Goal: Task Accomplishment & Management: Use online tool/utility

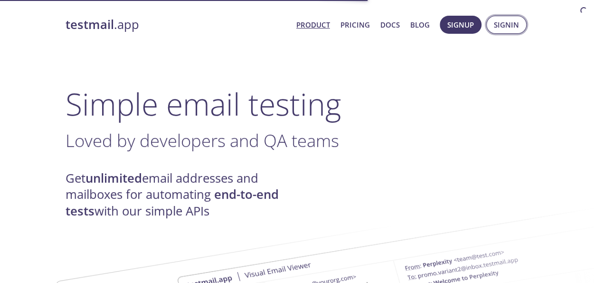
click at [494, 27] on button "Signin" at bounding box center [506, 25] width 40 height 18
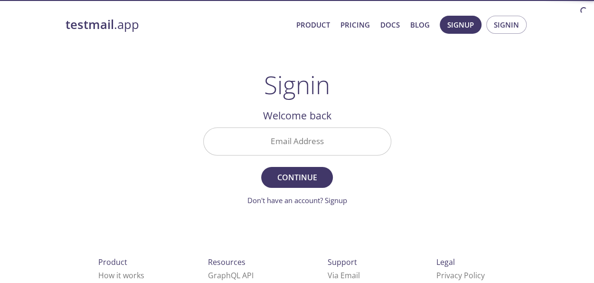
click at [258, 141] on input "Email Address" at bounding box center [297, 141] width 187 height 27
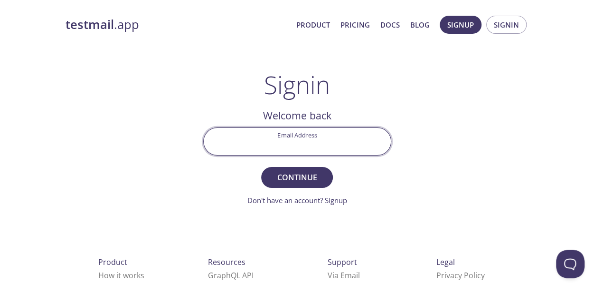
type input "[EMAIL_ADDRESS][DOMAIN_NAME]"
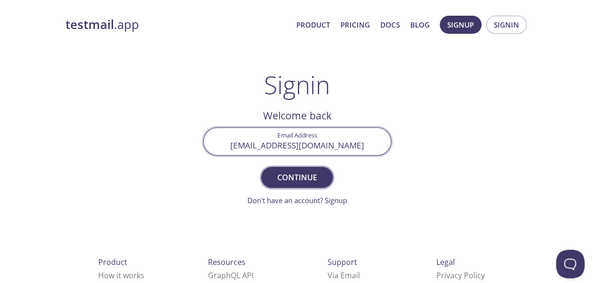
click at [304, 178] on span "Continue" at bounding box center [297, 177] width 50 height 13
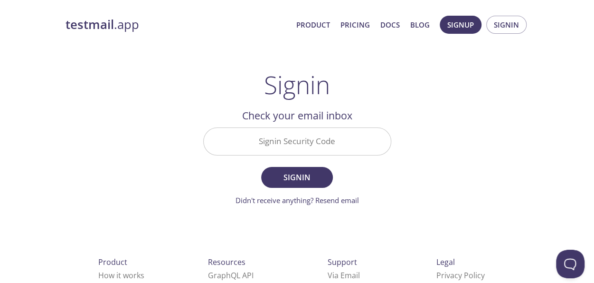
click at [291, 142] on input "Signin Security Code" at bounding box center [297, 141] width 187 height 27
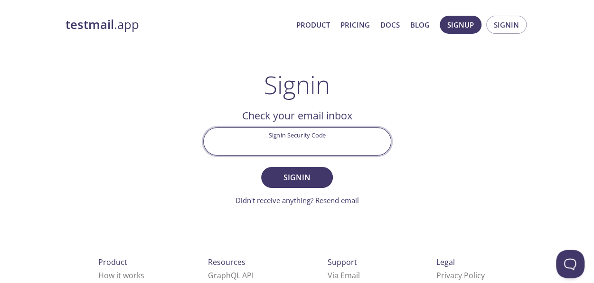
paste input "CQGQZJN"
type input "CQGQZJN"
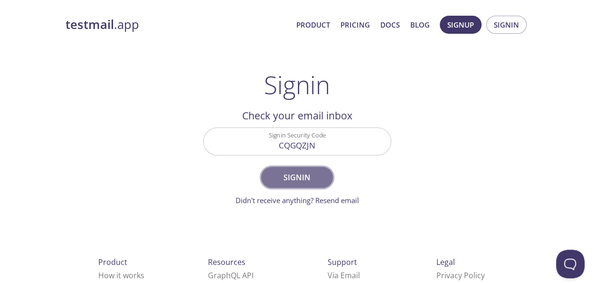
click at [294, 180] on span "Signin" at bounding box center [297, 177] width 50 height 13
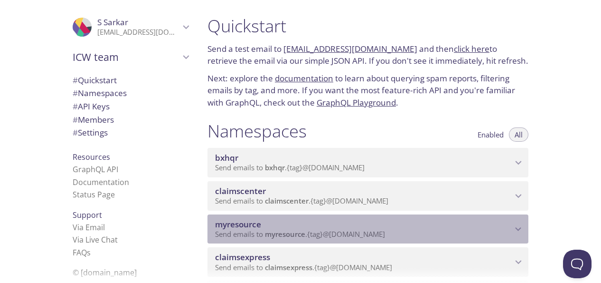
click at [464, 229] on span "myresource" at bounding box center [363, 224] width 297 height 10
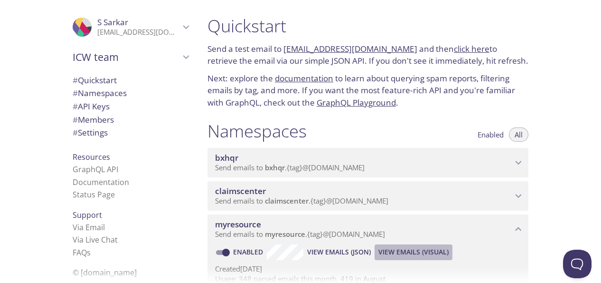
click at [417, 254] on span "View Emails (Visual)" at bounding box center [414, 251] width 70 height 11
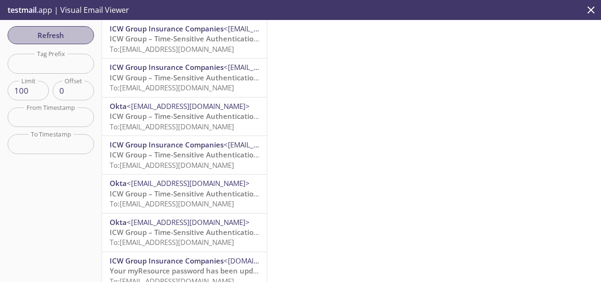
click at [60, 38] on span "Refresh" at bounding box center [50, 35] width 71 height 12
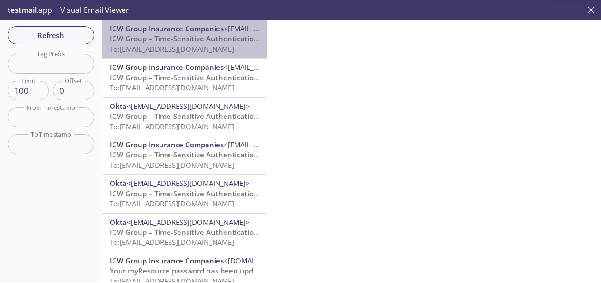
click at [209, 38] on span "ICW Group – Time-Sensitive Authentication Code" at bounding box center [194, 38] width 168 height 9
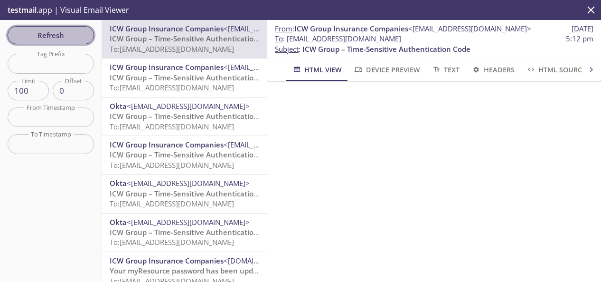
click at [53, 39] on span "Refresh" at bounding box center [50, 35] width 71 height 12
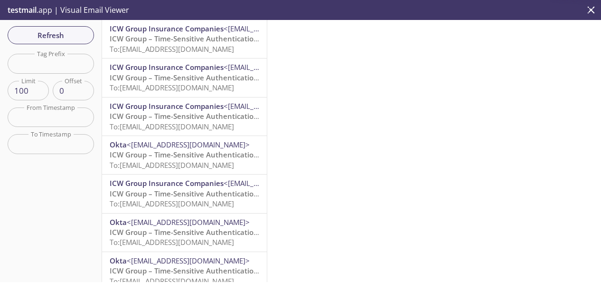
click at [181, 40] on span "ICW Group – Time-Sensitive Authentication Code" at bounding box center [194, 38] width 168 height 9
